Goal: Task Accomplishment & Management: Use online tool/utility

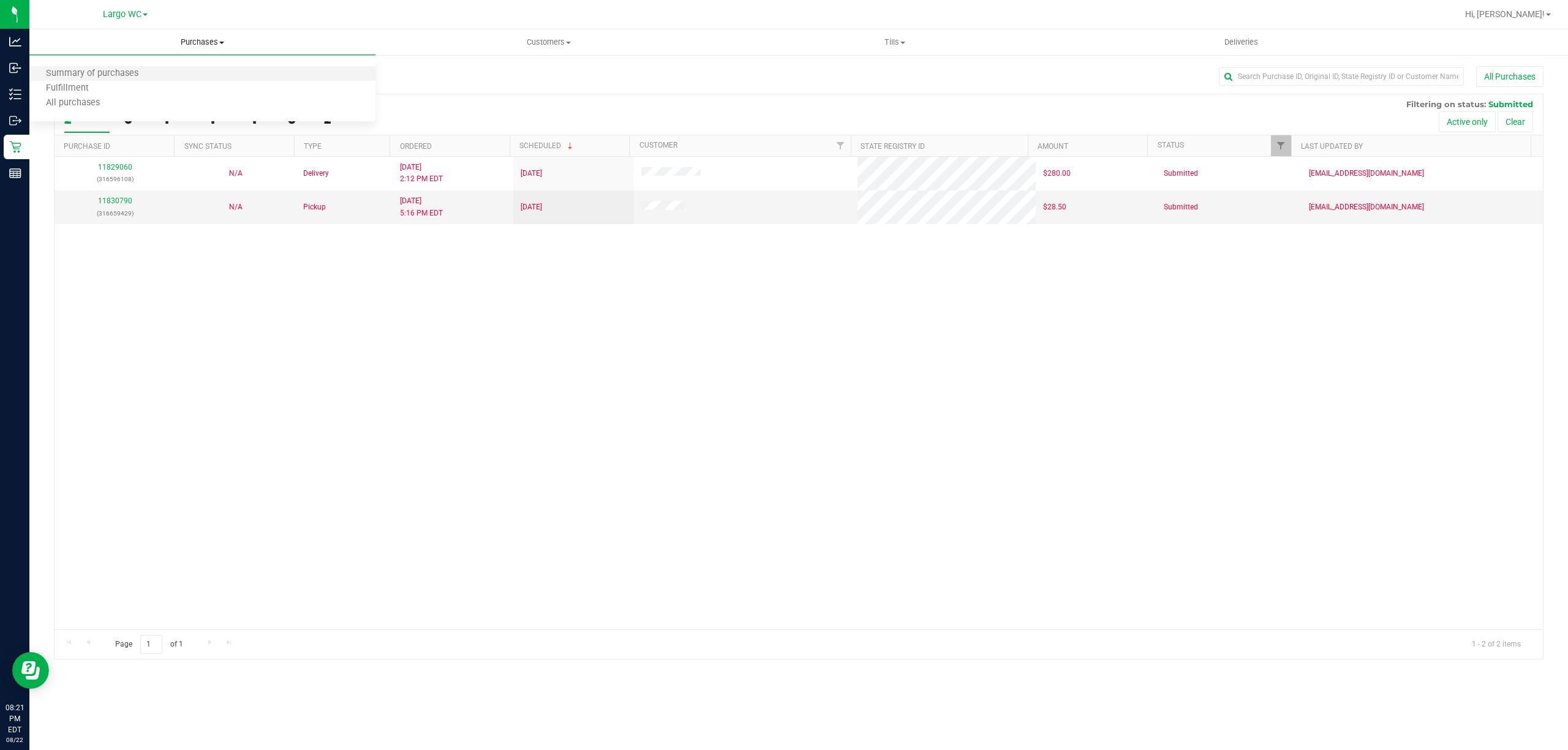
click at [182, 74] on li "Summary of purchases" at bounding box center [202, 74] width 346 height 15
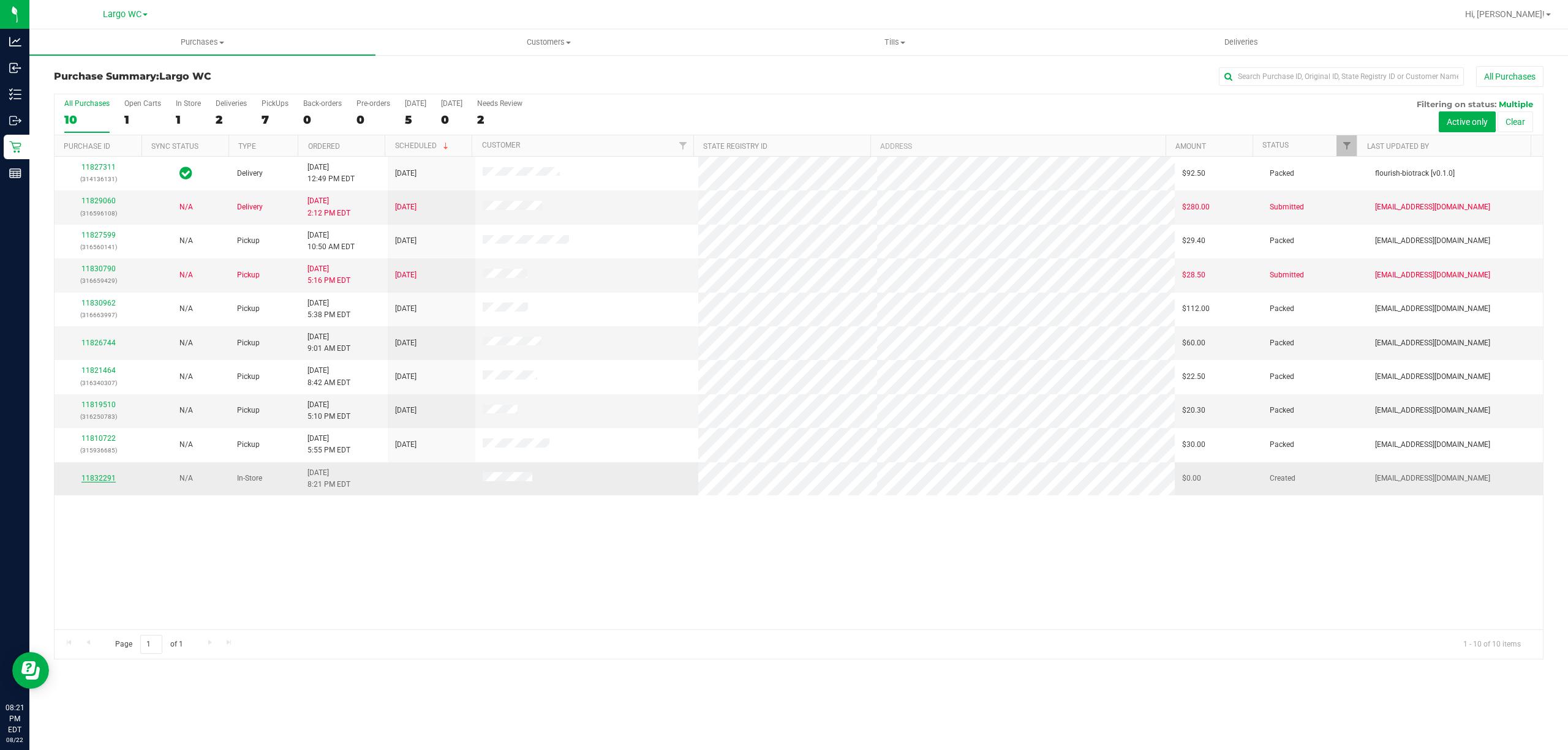
click at [99, 481] on link "11832291" at bounding box center [99, 479] width 34 height 9
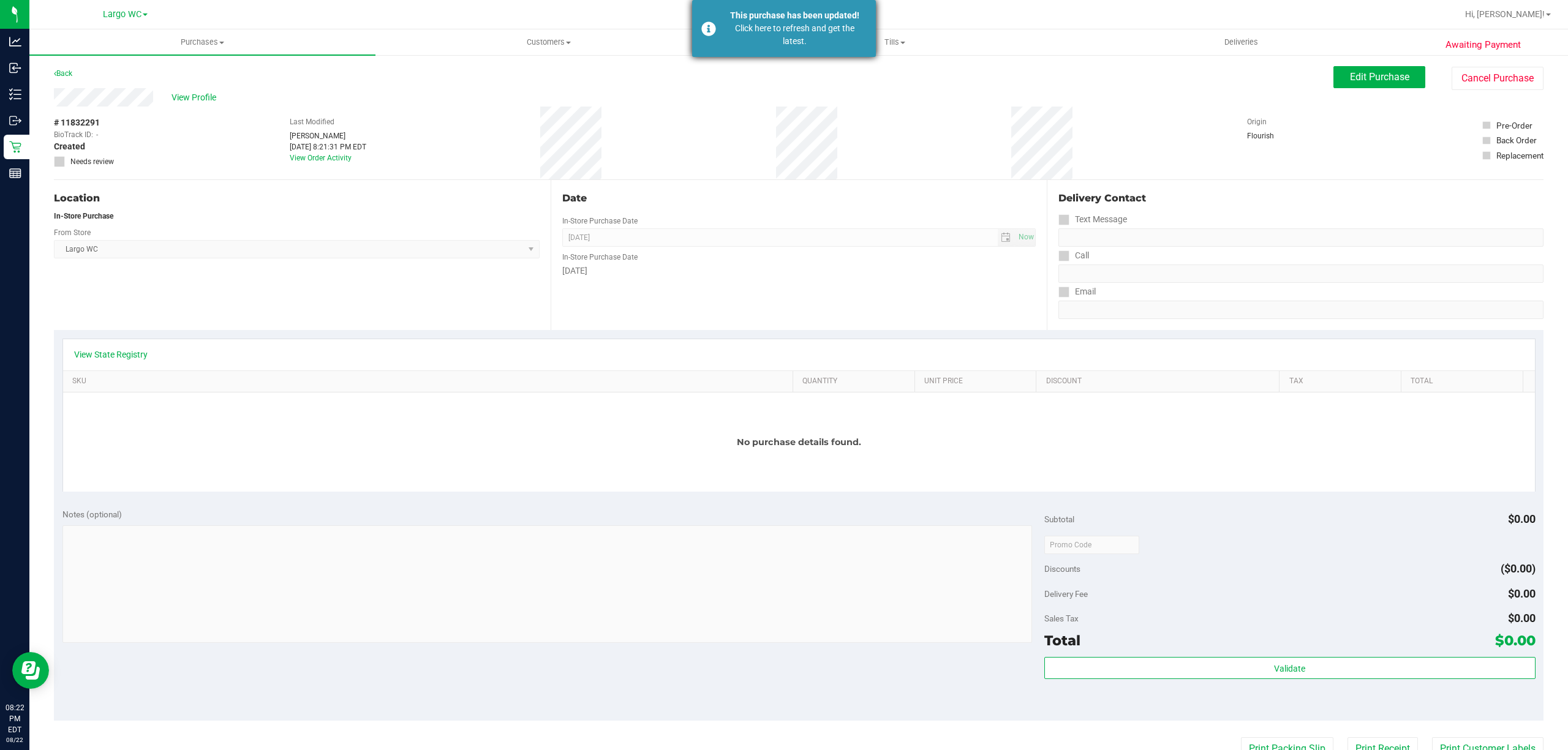
click at [792, 32] on div "Click here to refresh and get the latest." at bounding box center [795, 35] width 144 height 26
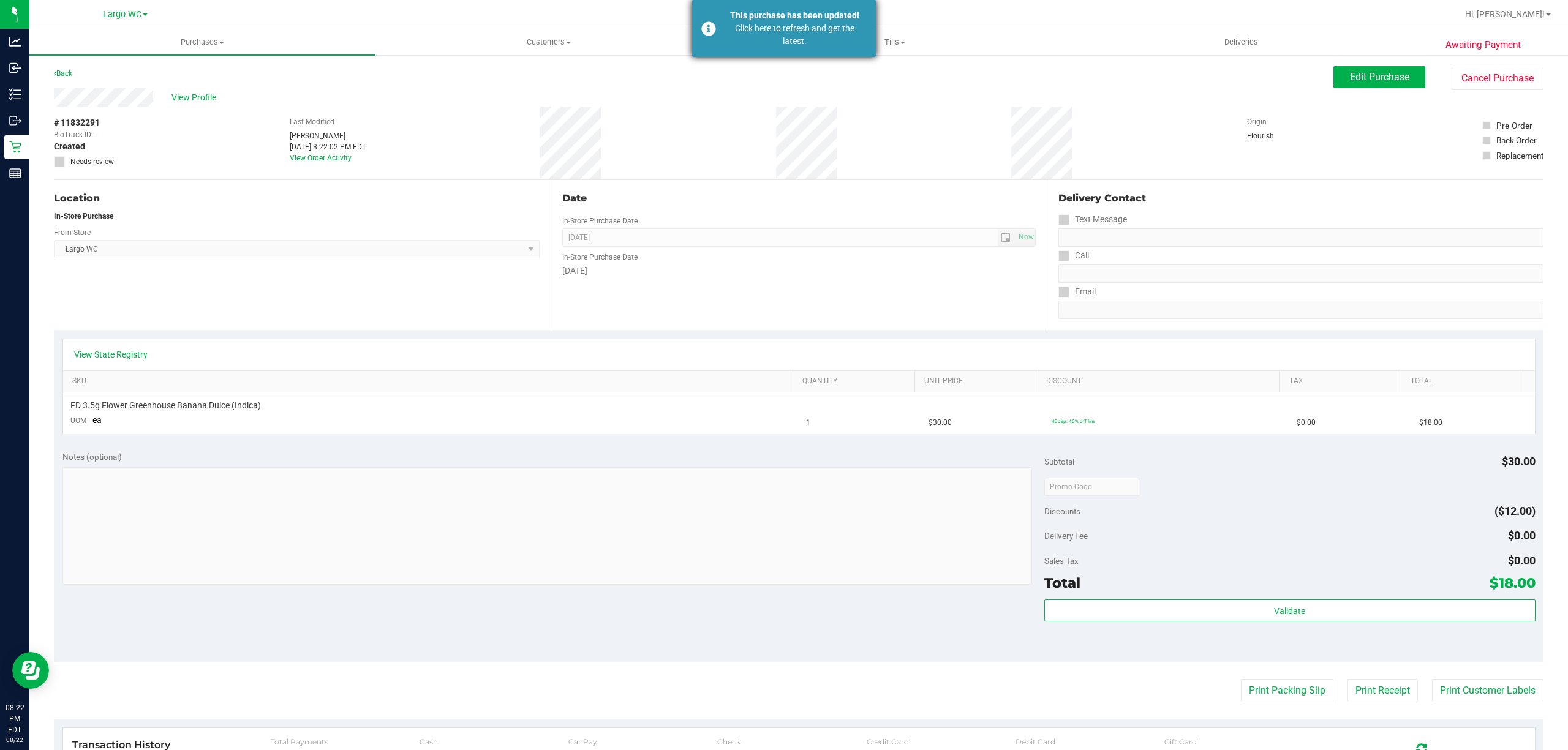
click at [778, 23] on div "Click here to refresh and get the latest." at bounding box center [795, 35] width 144 height 26
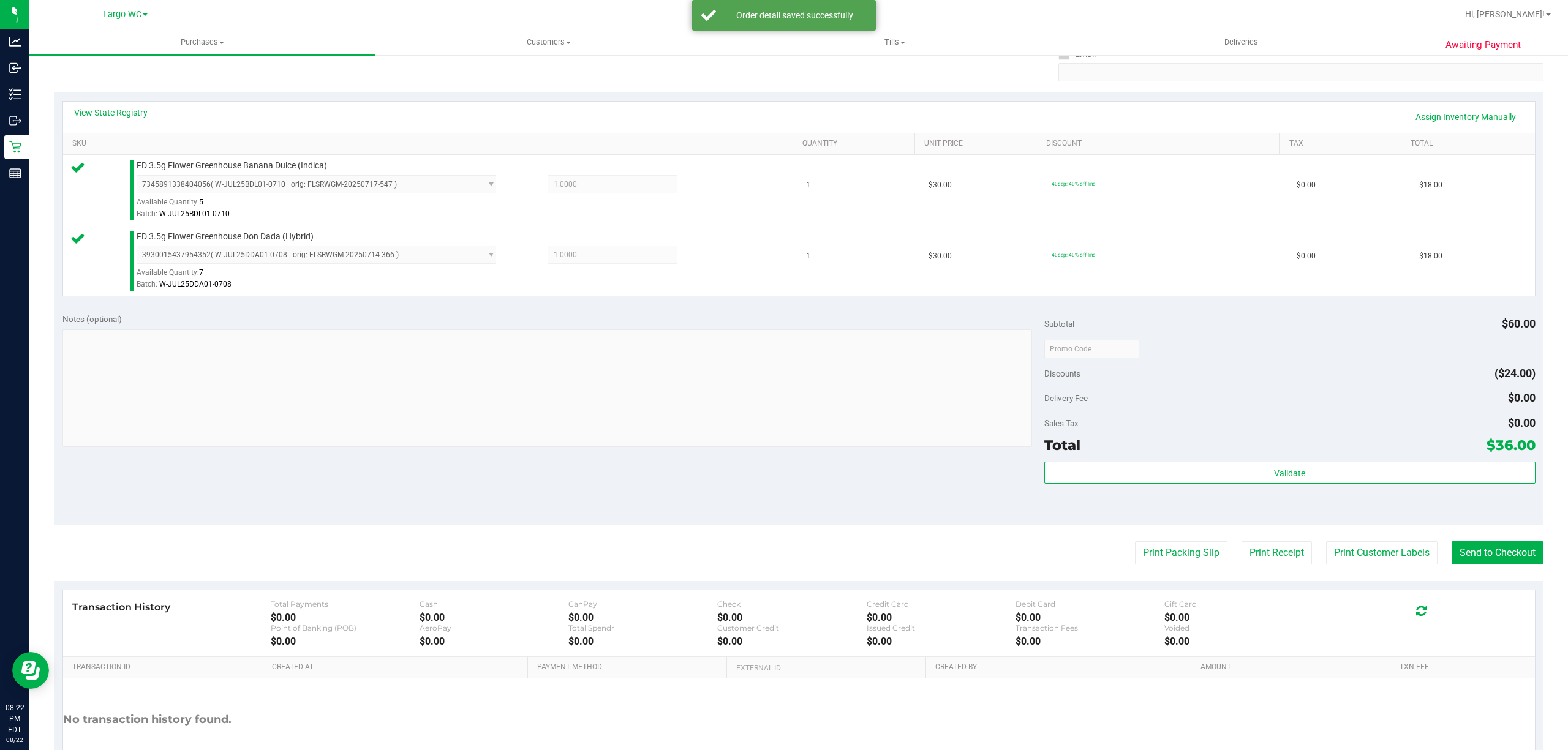
scroll to position [324, 0]
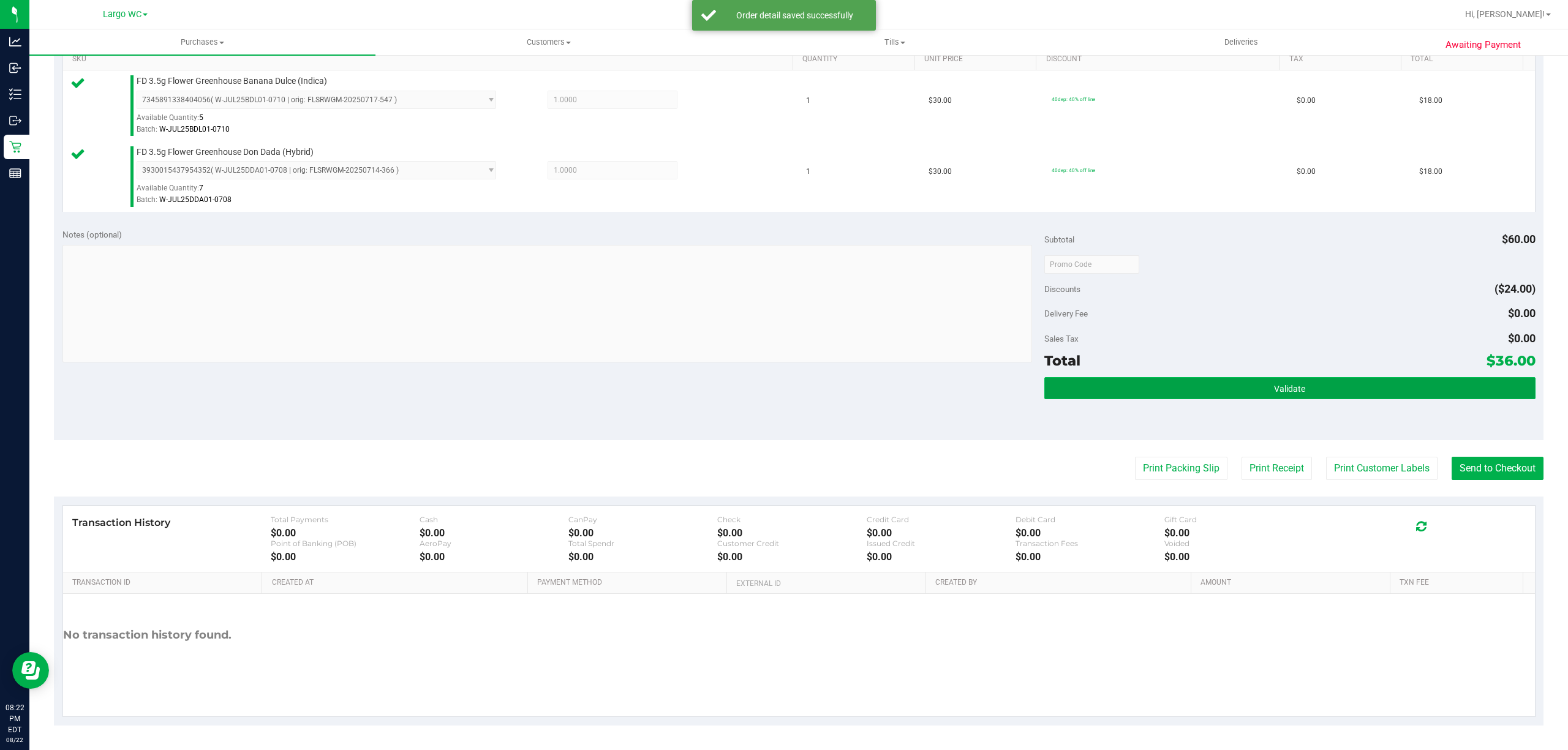
click at [1357, 378] on button "Validate" at bounding box center [1289, 388] width 491 height 22
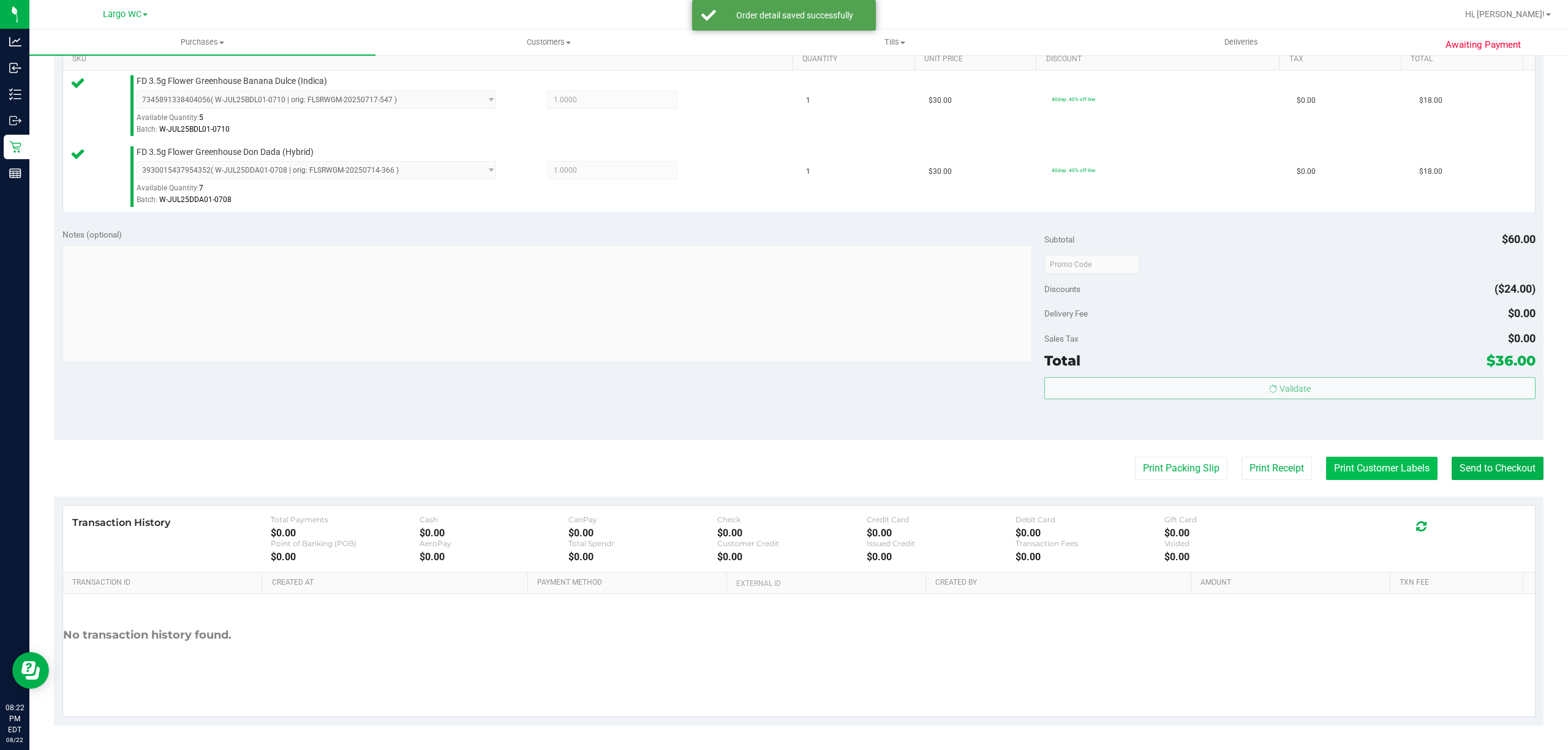
click at [1355, 463] on button "Print Customer Labels" at bounding box center [1381, 468] width 112 height 23
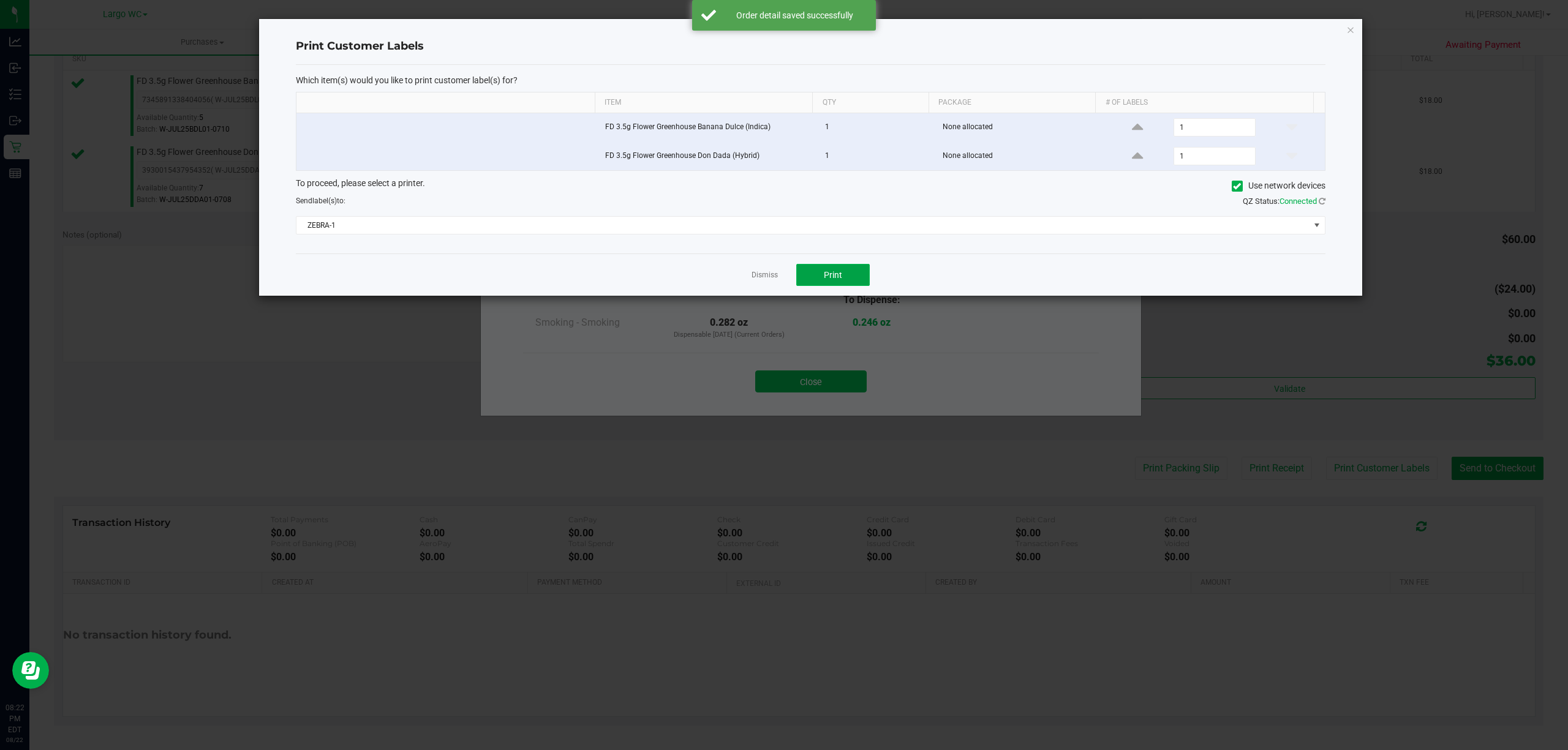
click at [857, 285] on button "Print" at bounding box center [833, 275] width 74 height 22
click at [761, 279] on link "Dismiss" at bounding box center [764, 275] width 26 height 10
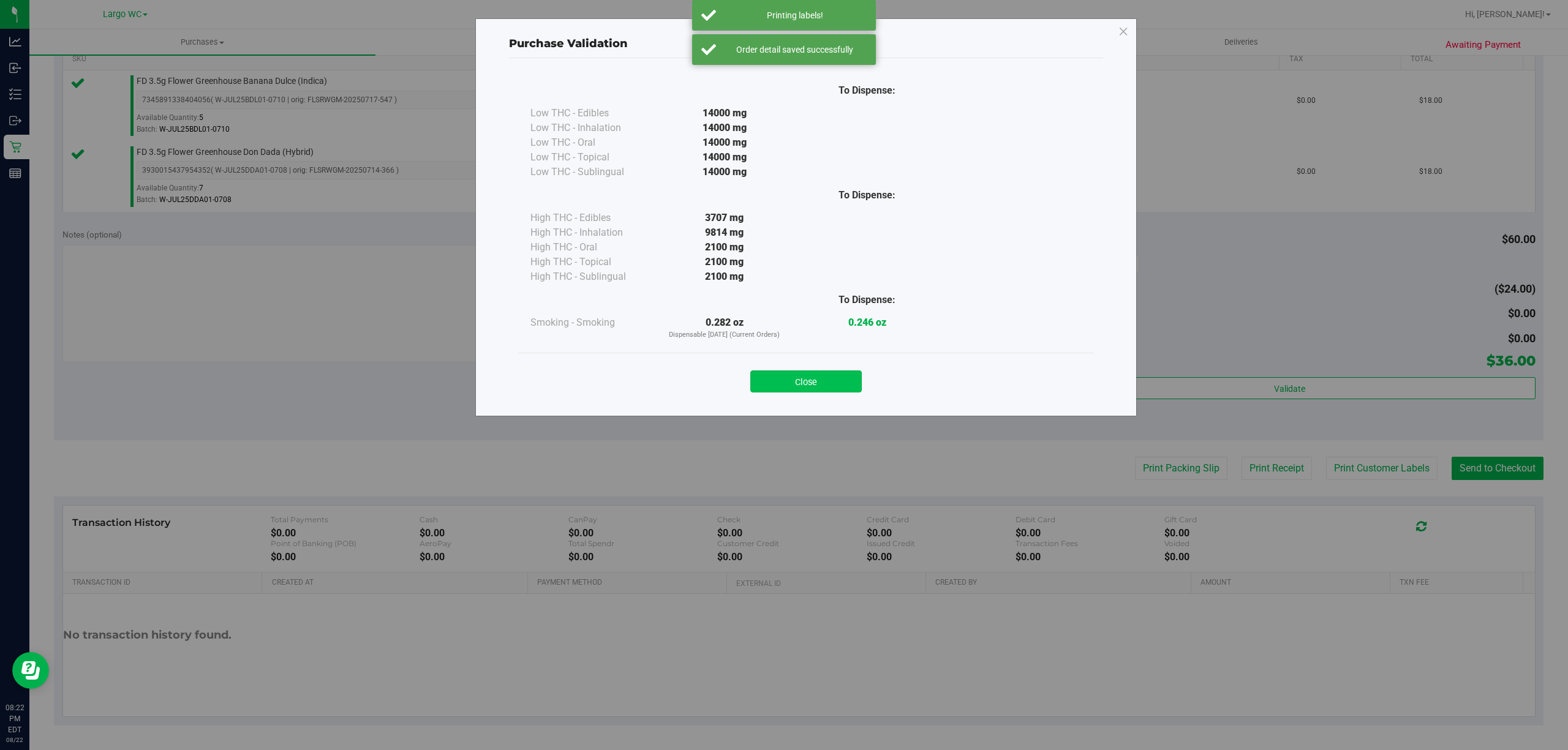
click at [807, 390] on button "Close" at bounding box center [806, 381] width 112 height 22
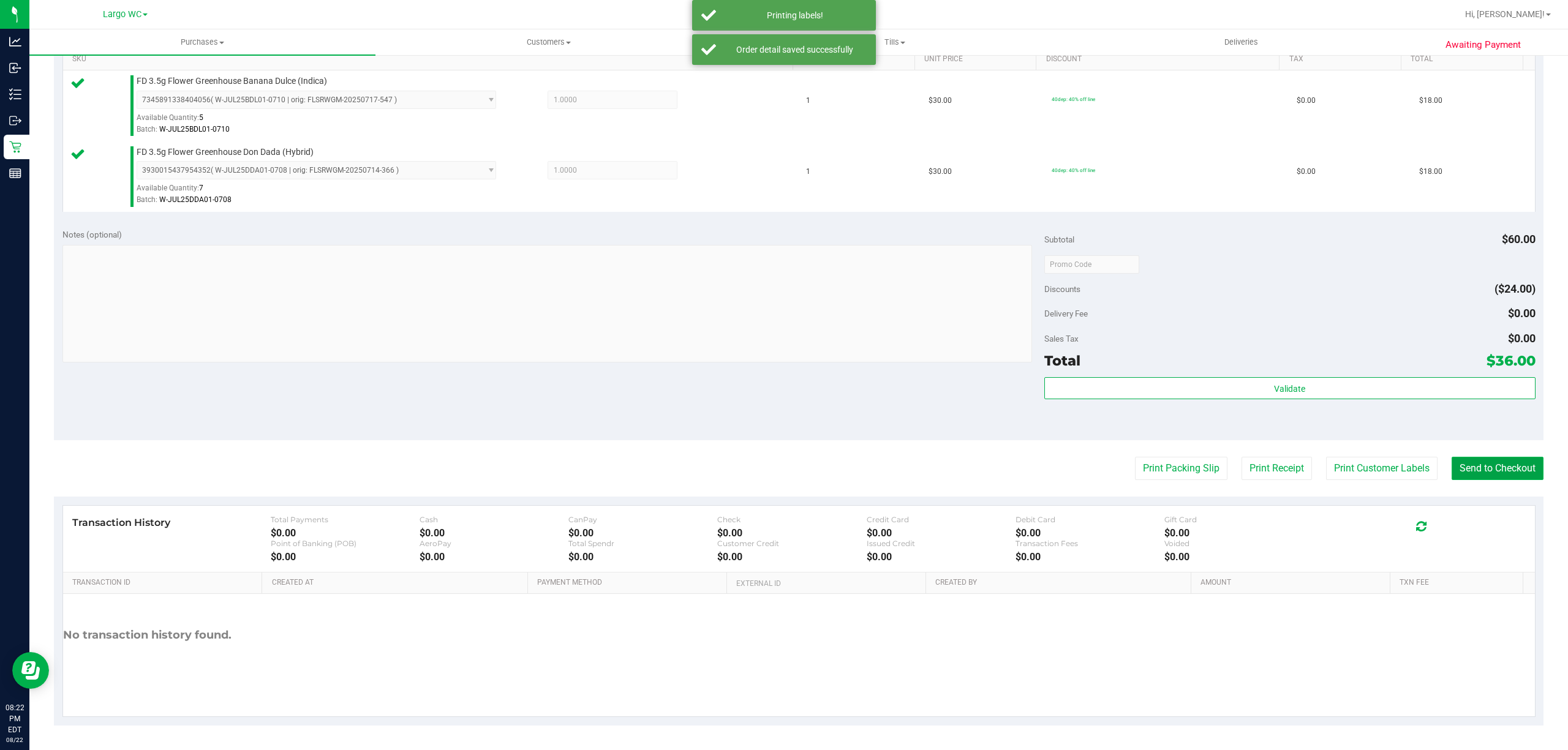
click at [1451, 461] on button "Send to Checkout" at bounding box center [1497, 468] width 92 height 23
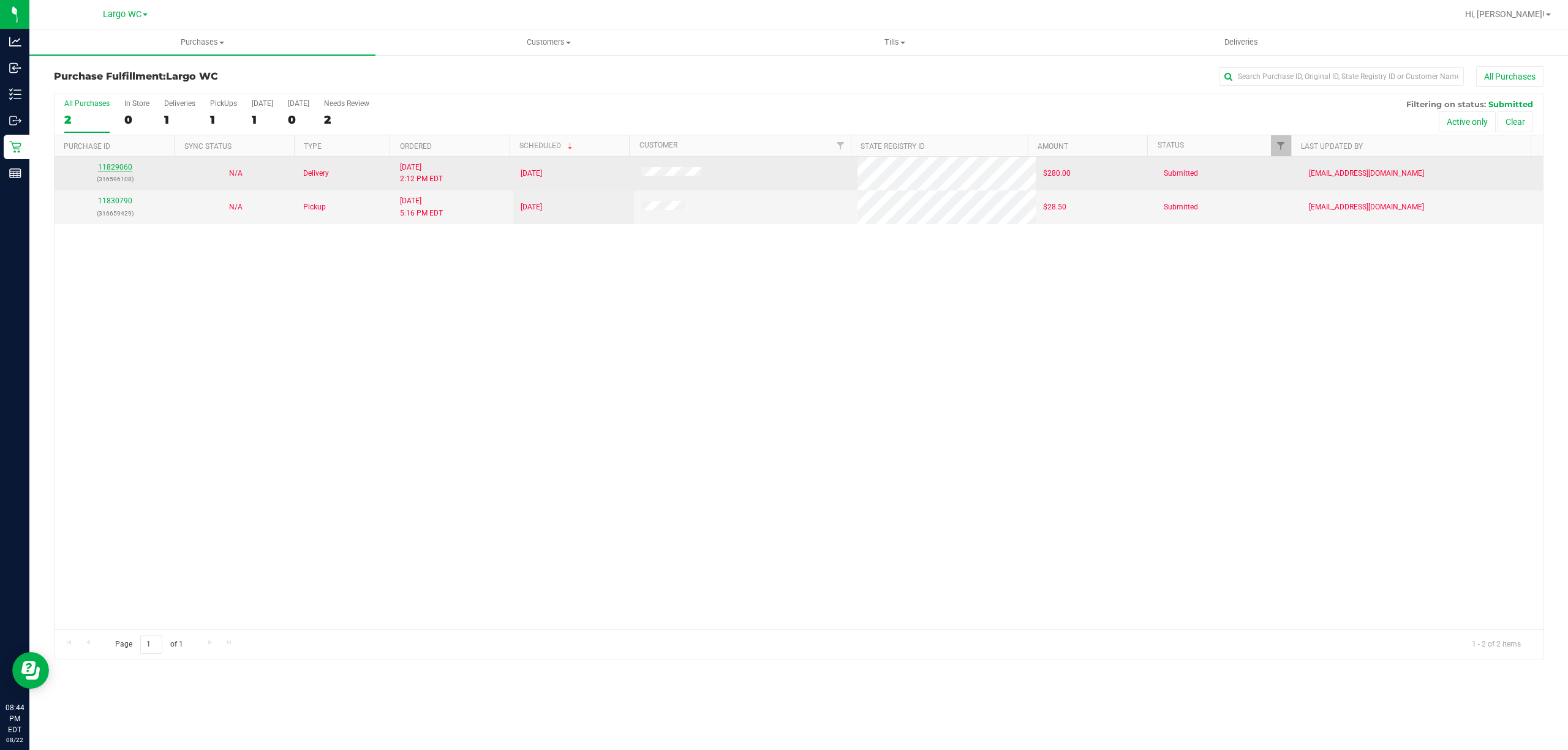
click at [120, 168] on link "11829060" at bounding box center [115, 167] width 34 height 9
click at [104, 168] on link "11829060" at bounding box center [115, 167] width 34 height 9
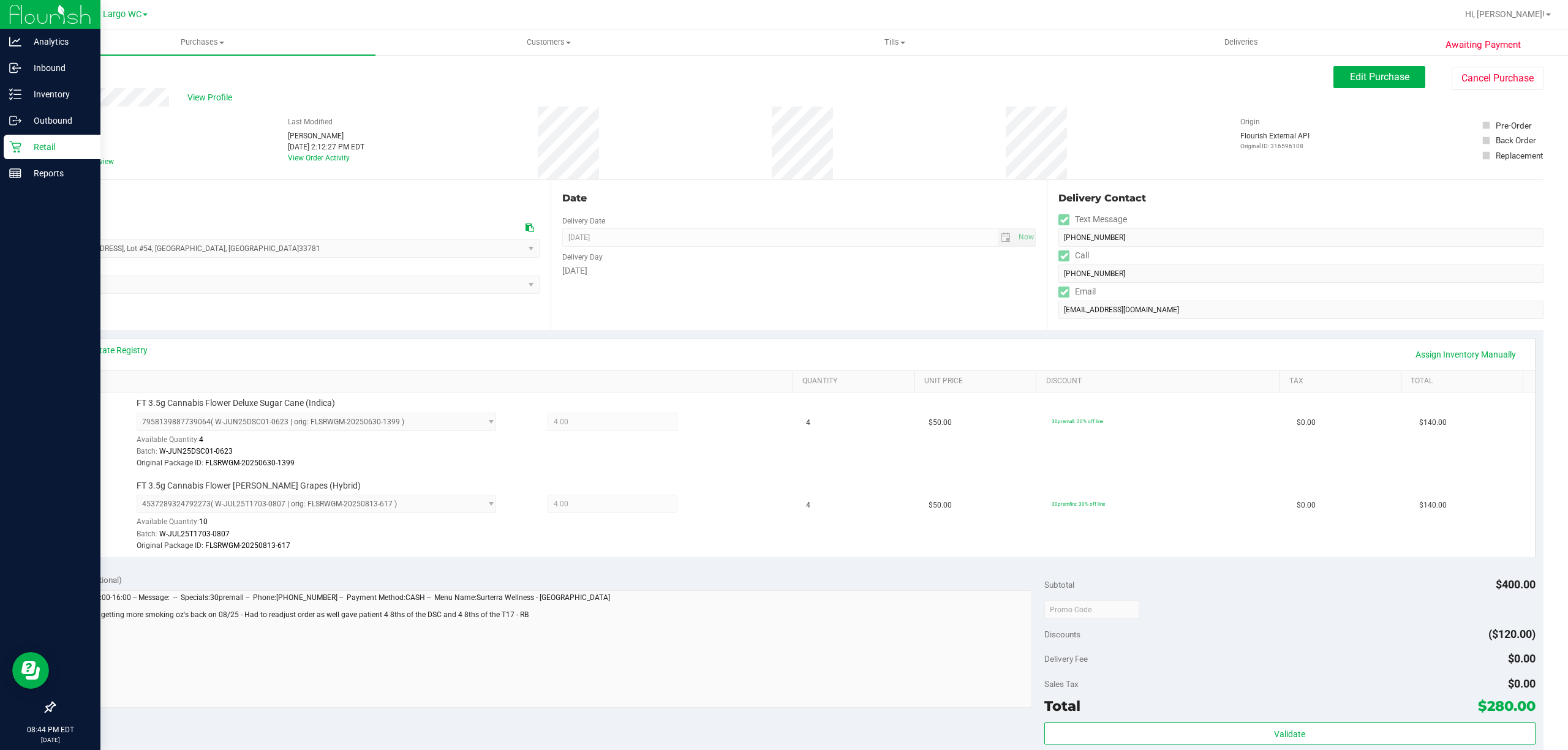
click at [15, 144] on icon at bounding box center [15, 146] width 12 height 12
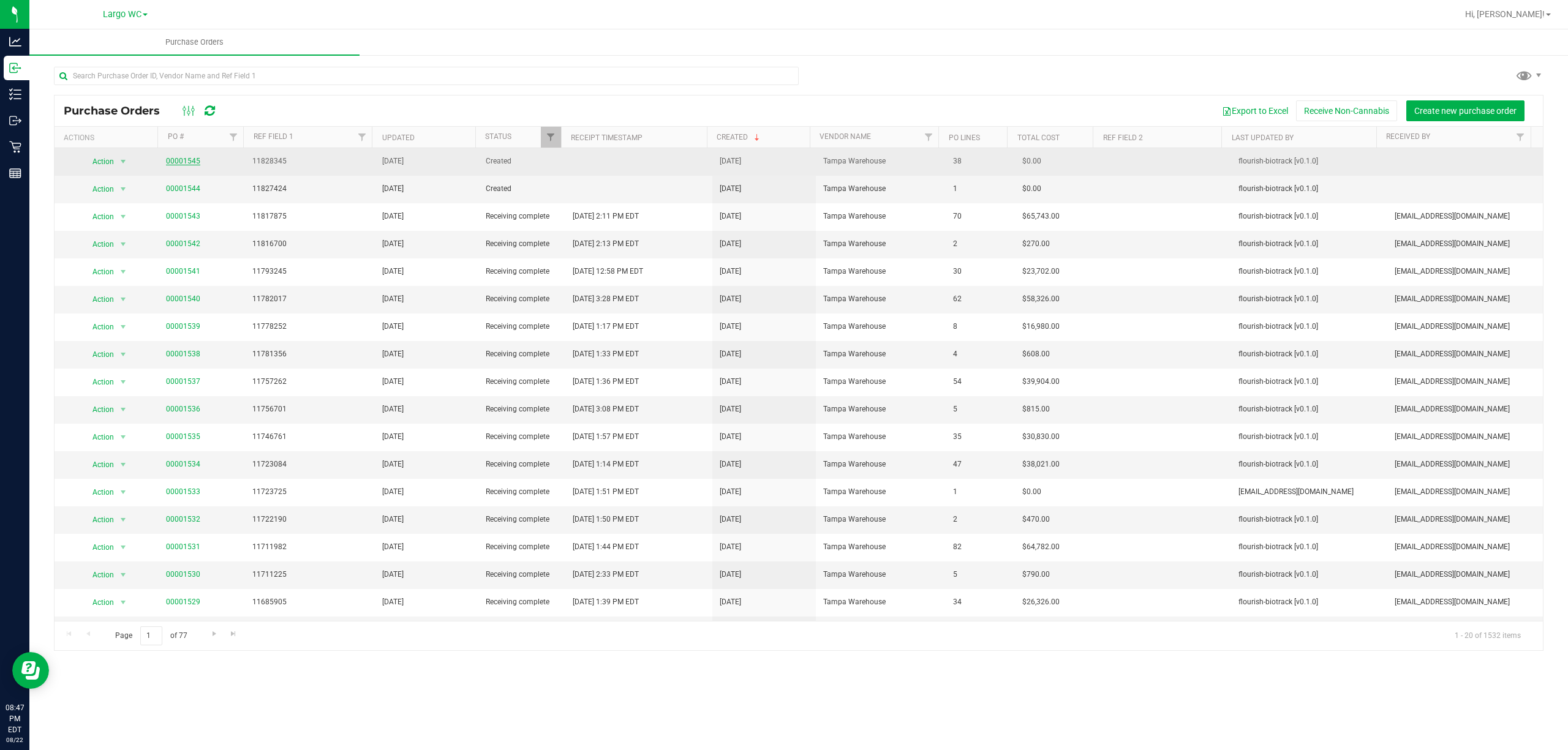
click at [176, 161] on link "00001545" at bounding box center [183, 161] width 34 height 9
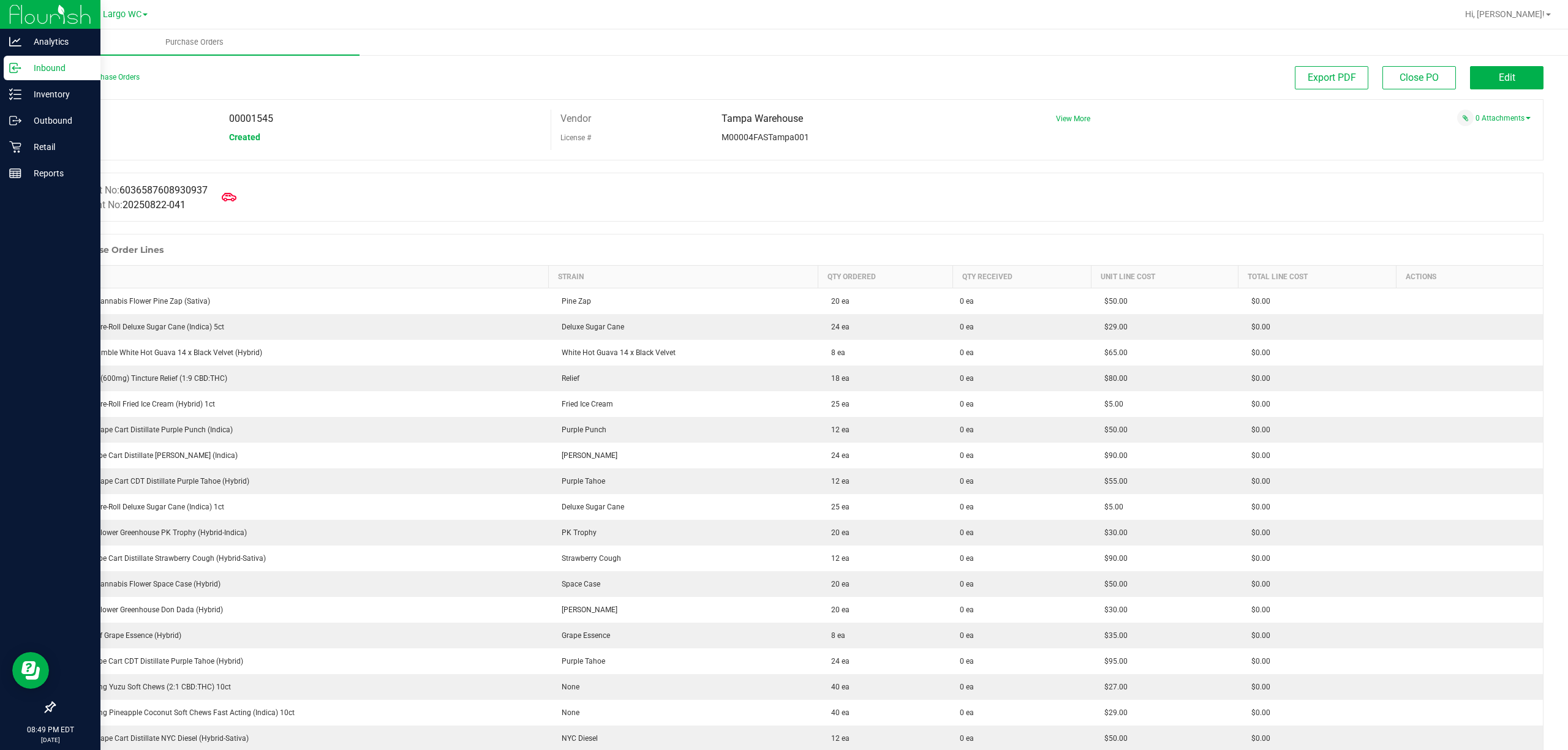
click at [11, 68] on icon at bounding box center [15, 68] width 12 height 12
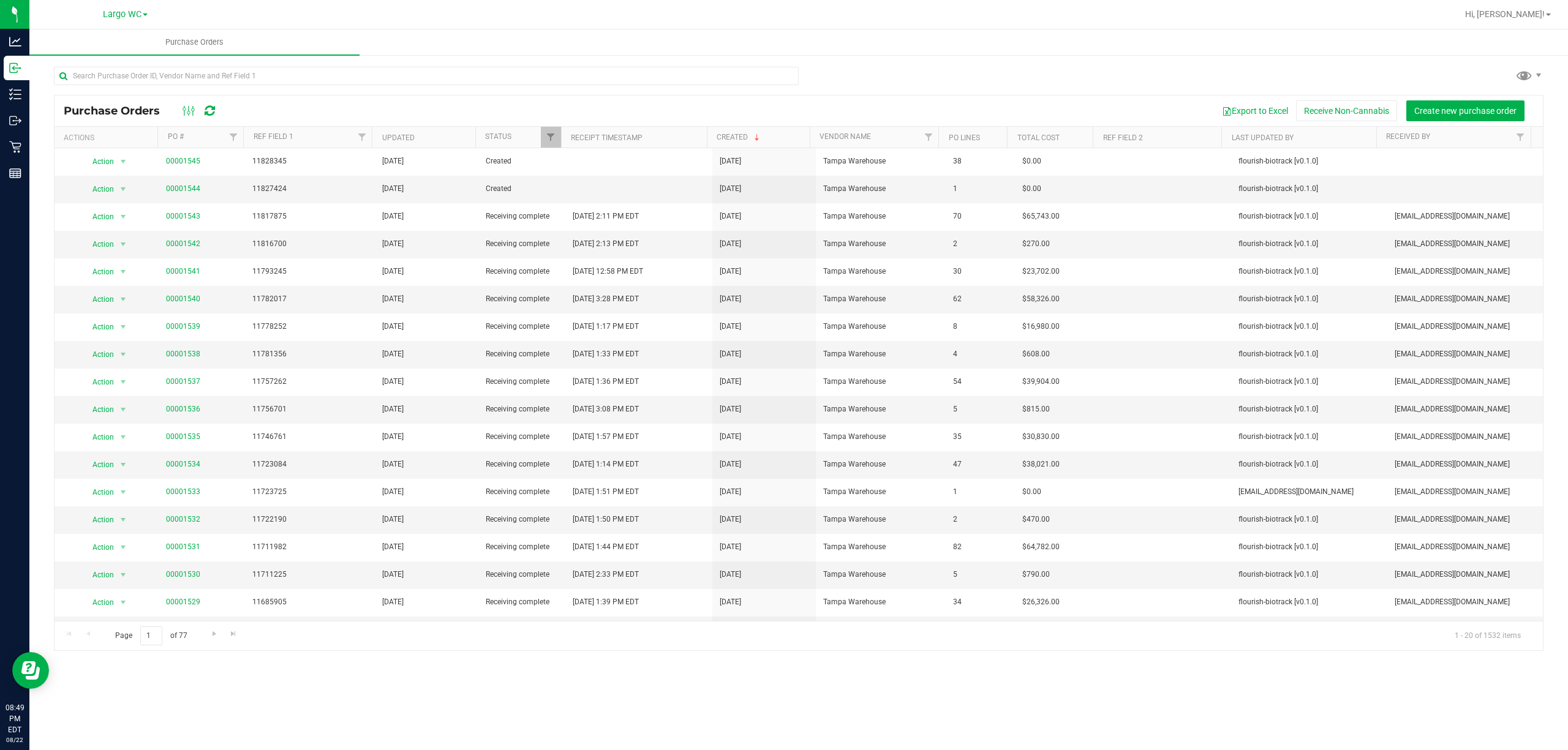
click at [1164, 665] on div "Purchase Orders Purchase Orders Export to Excel Receive Non-Cannabis Create new…" at bounding box center [798, 389] width 1538 height 720
click at [1132, 673] on div "Purchase Orders Purchase Orders Export to Excel Receive Non-Cannabis Create new…" at bounding box center [798, 389] width 1538 height 720
